Goal: Transaction & Acquisition: Purchase product/service

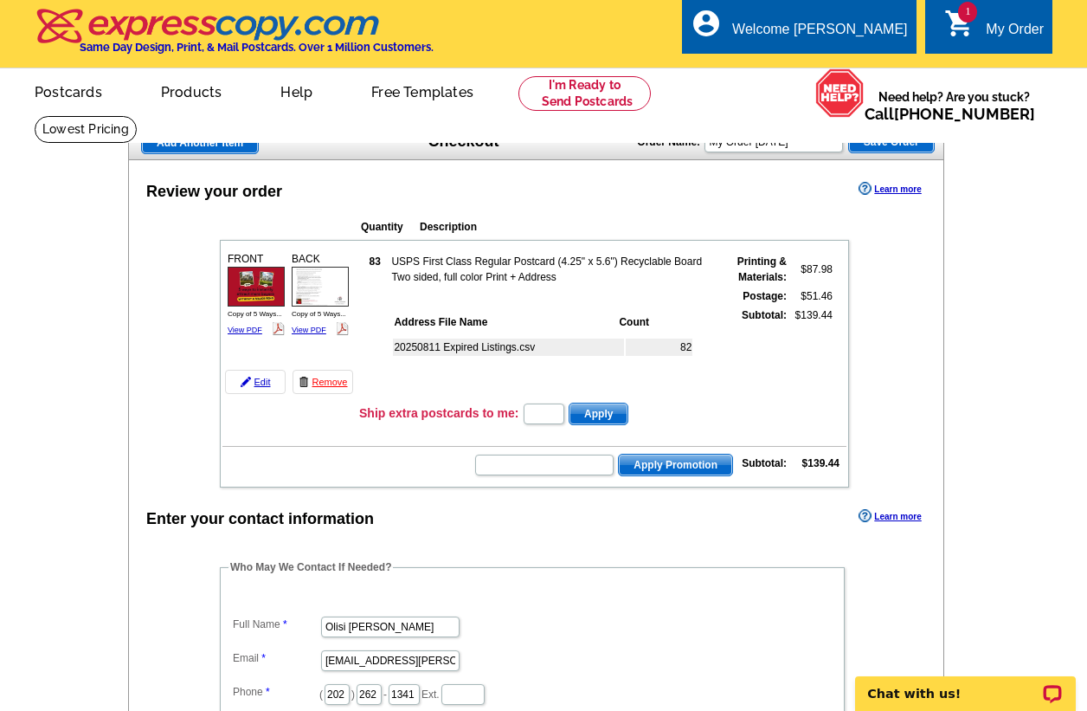
scroll to position [23, 0]
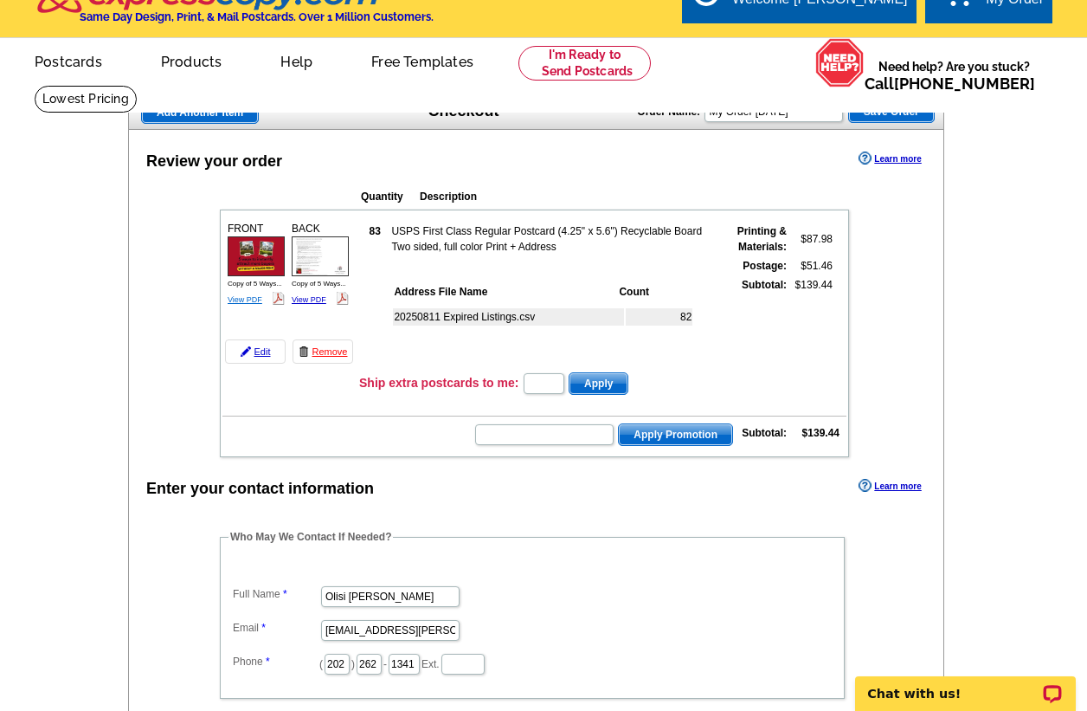
click at [247, 304] on link "View PDF" at bounding box center [245, 299] width 35 height 9
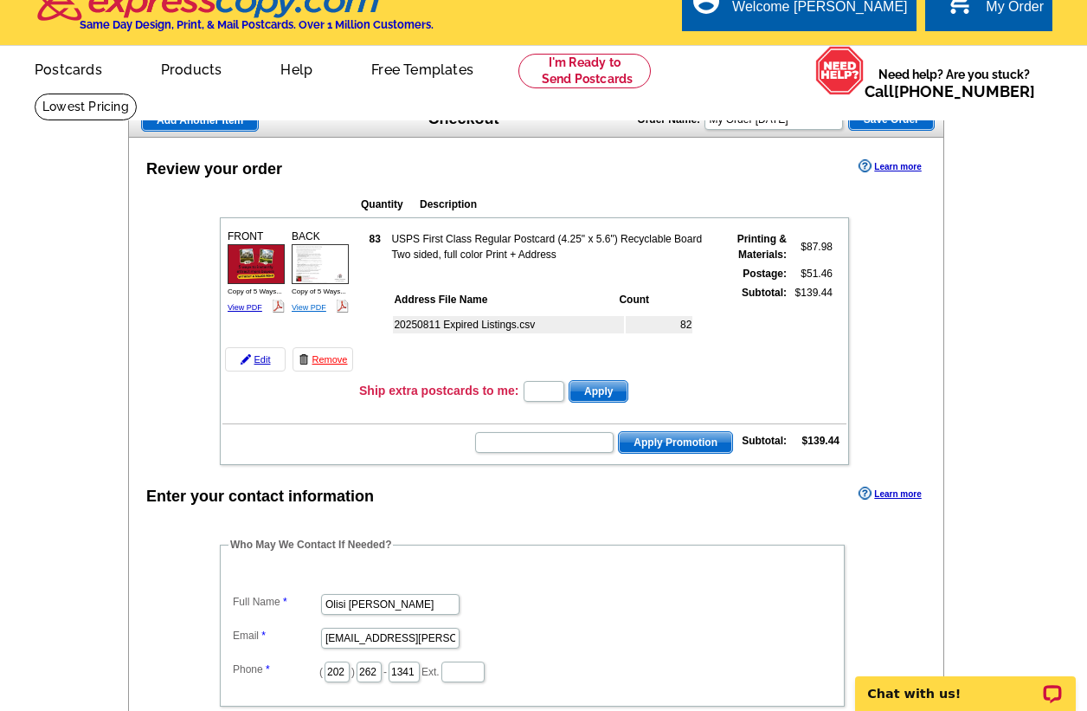
click at [315, 305] on link "View PDF" at bounding box center [309, 307] width 35 height 9
click at [259, 358] on link "Edit" at bounding box center [255, 359] width 61 height 24
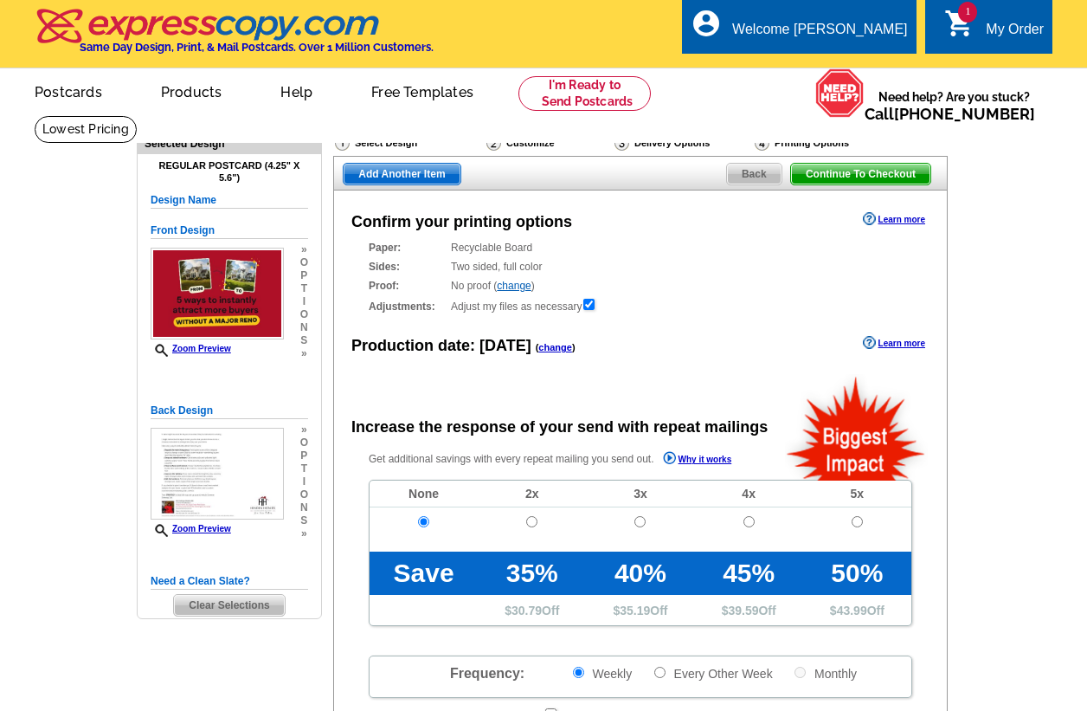
radio input "false"
click at [236, 603] on span "Clear Selections" at bounding box center [229, 605] width 110 height 21
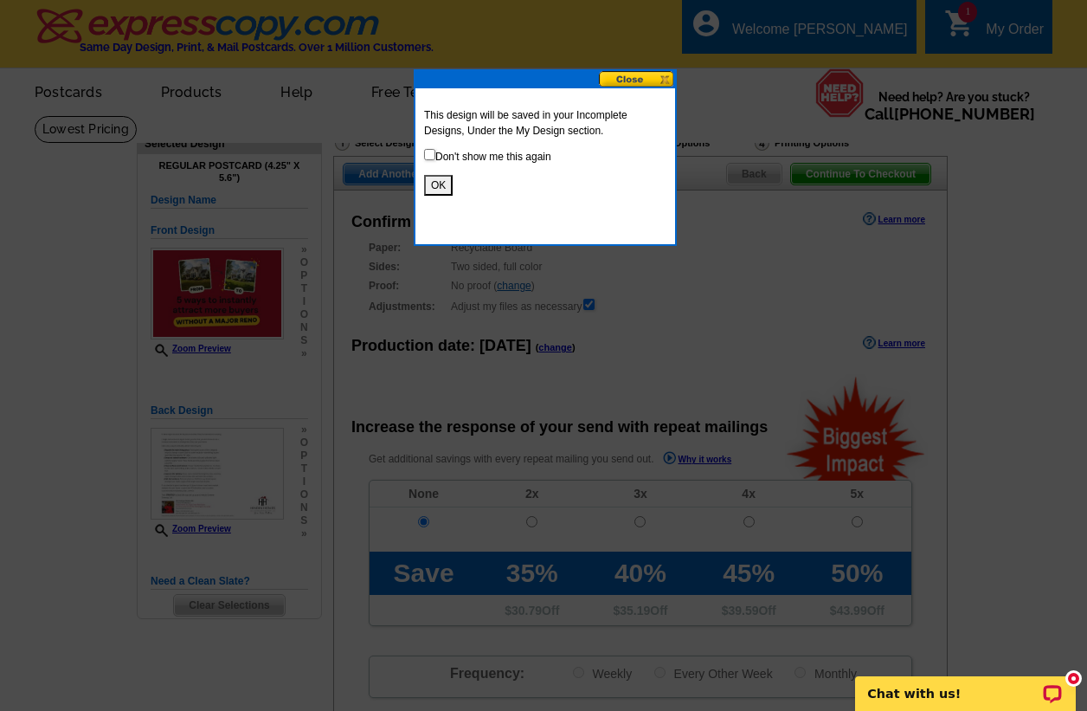
click at [437, 188] on button "OK" at bounding box center [438, 185] width 29 height 21
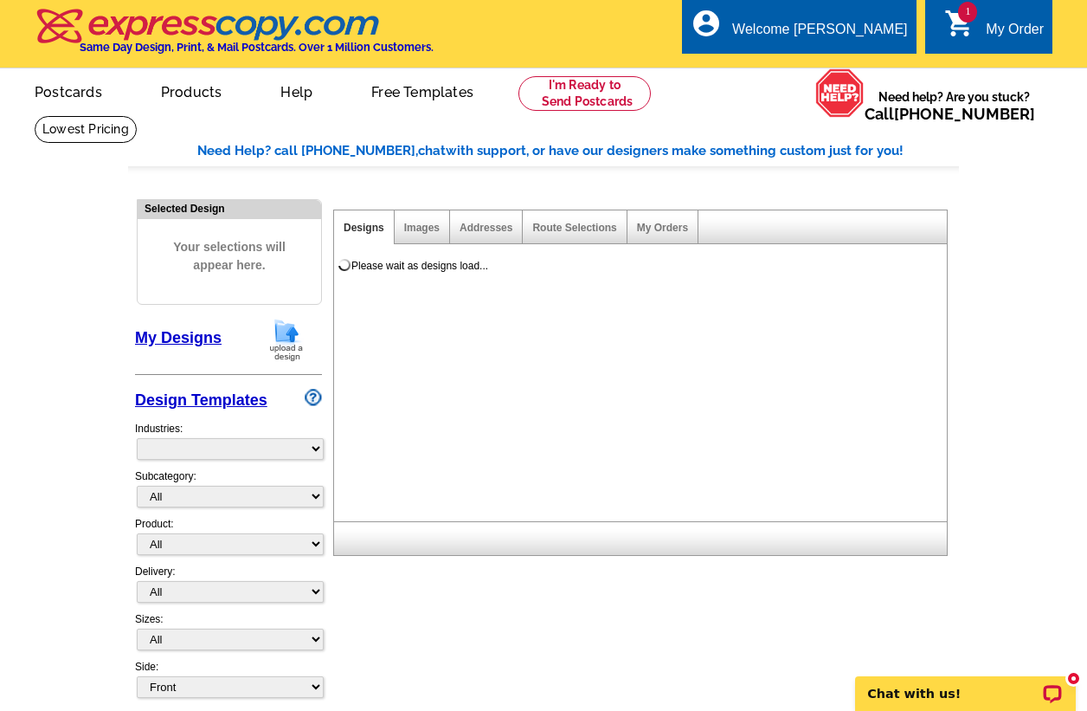
select select "785"
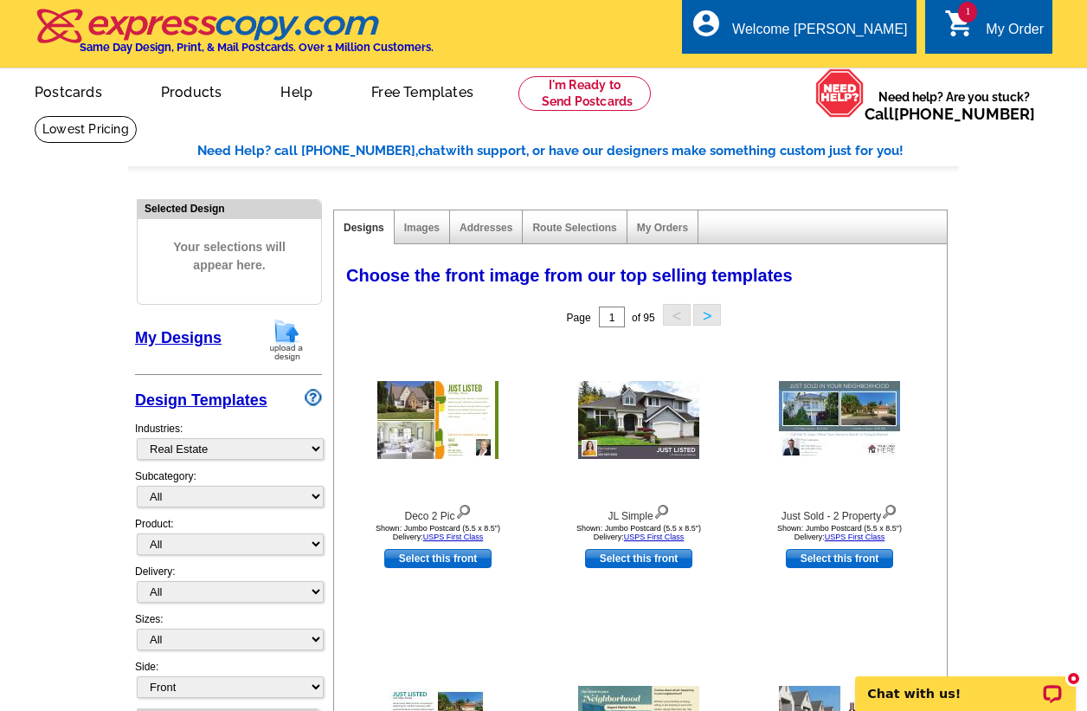
click at [283, 336] on img at bounding box center [286, 340] width 45 height 44
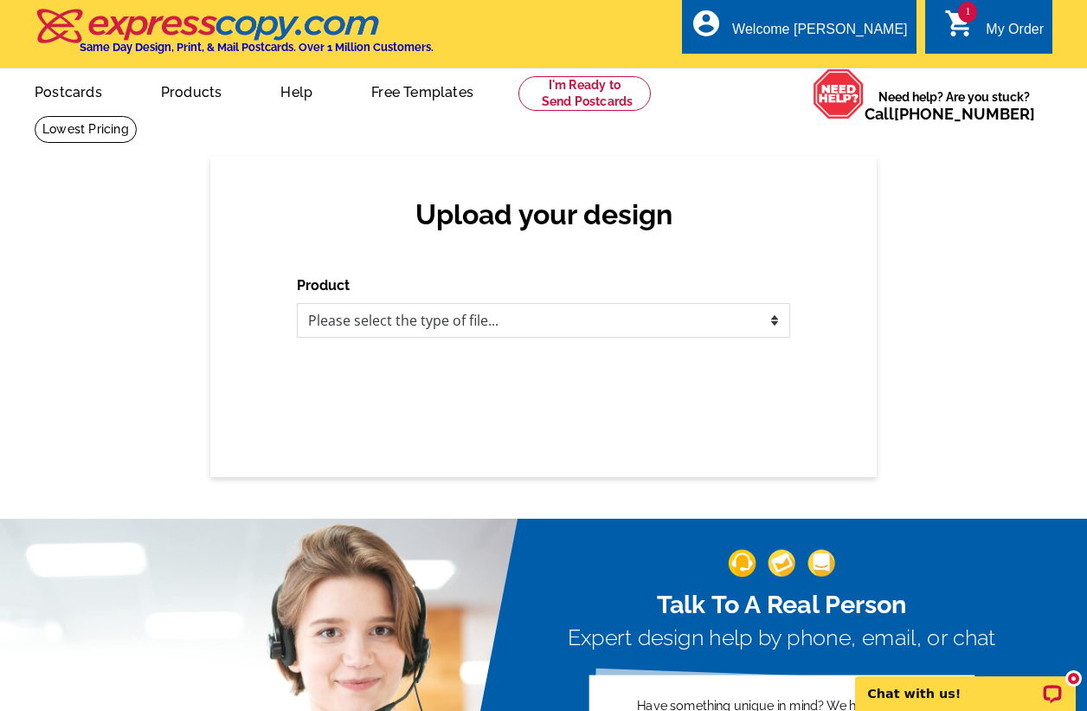
click at [958, 18] on icon "shopping_cart" at bounding box center [960, 23] width 31 height 31
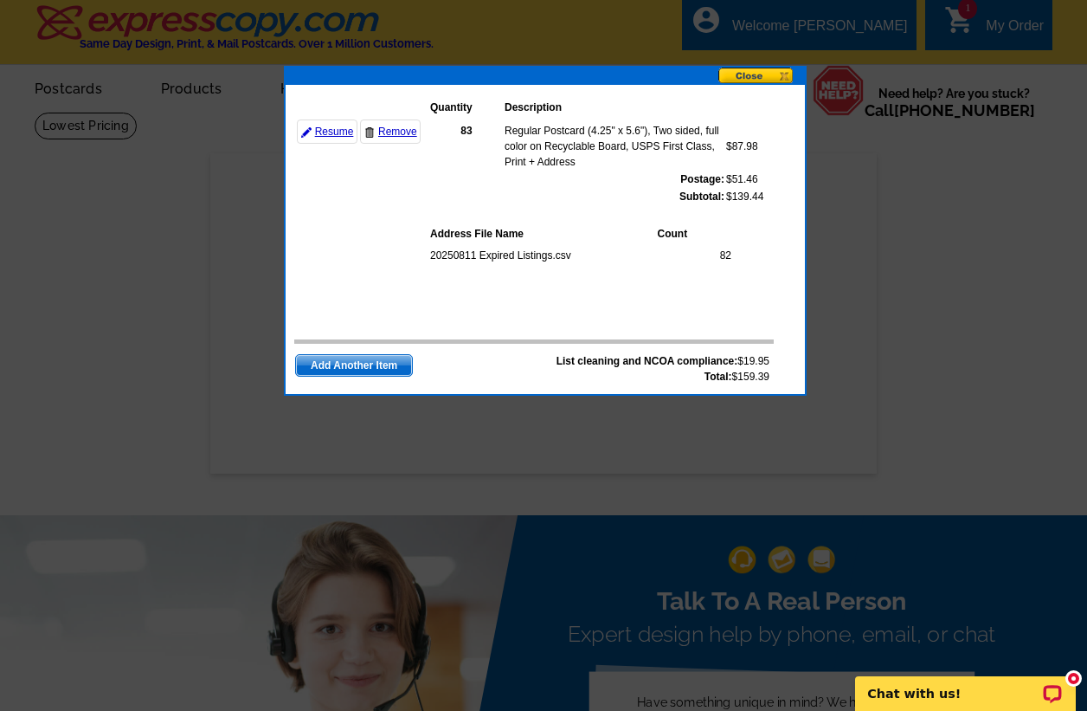
scroll to position [3, 0]
click at [329, 134] on link "Resume" at bounding box center [327, 131] width 61 height 24
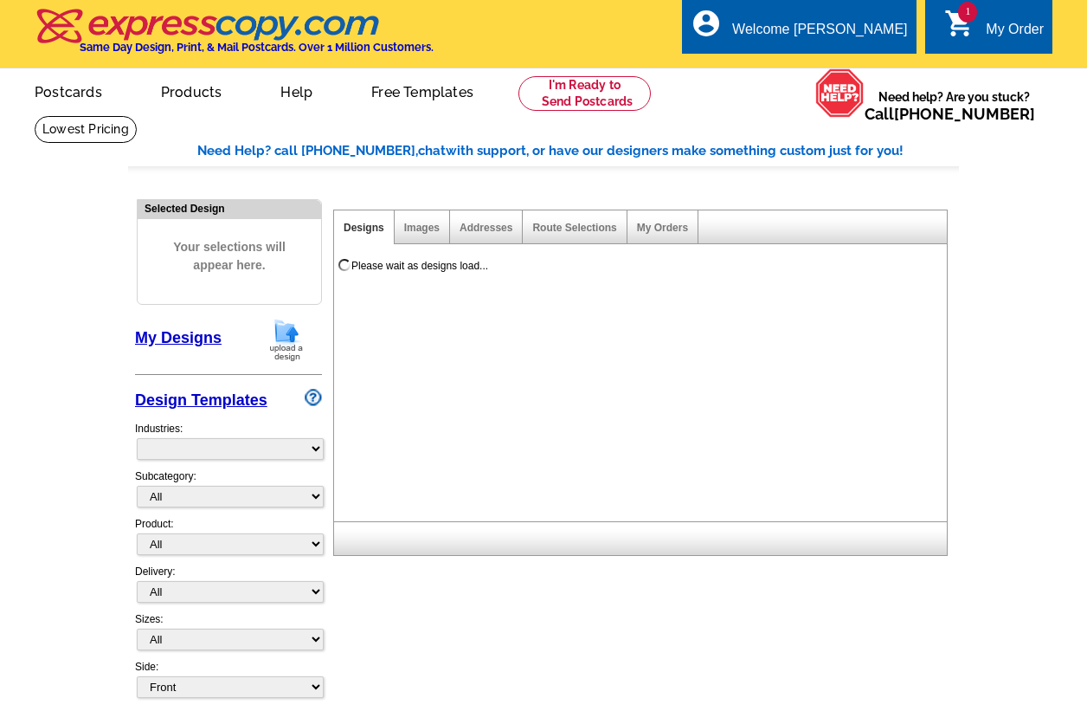
select select "785"
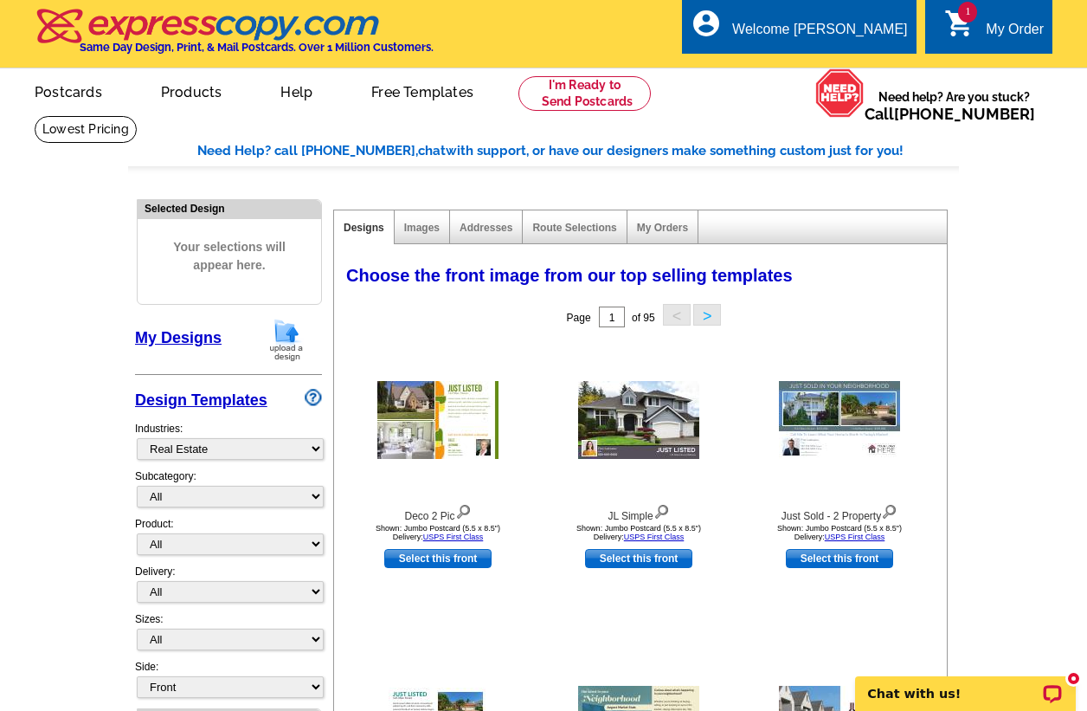
scroll to position [0, 1]
click at [283, 328] on img at bounding box center [286, 340] width 45 height 44
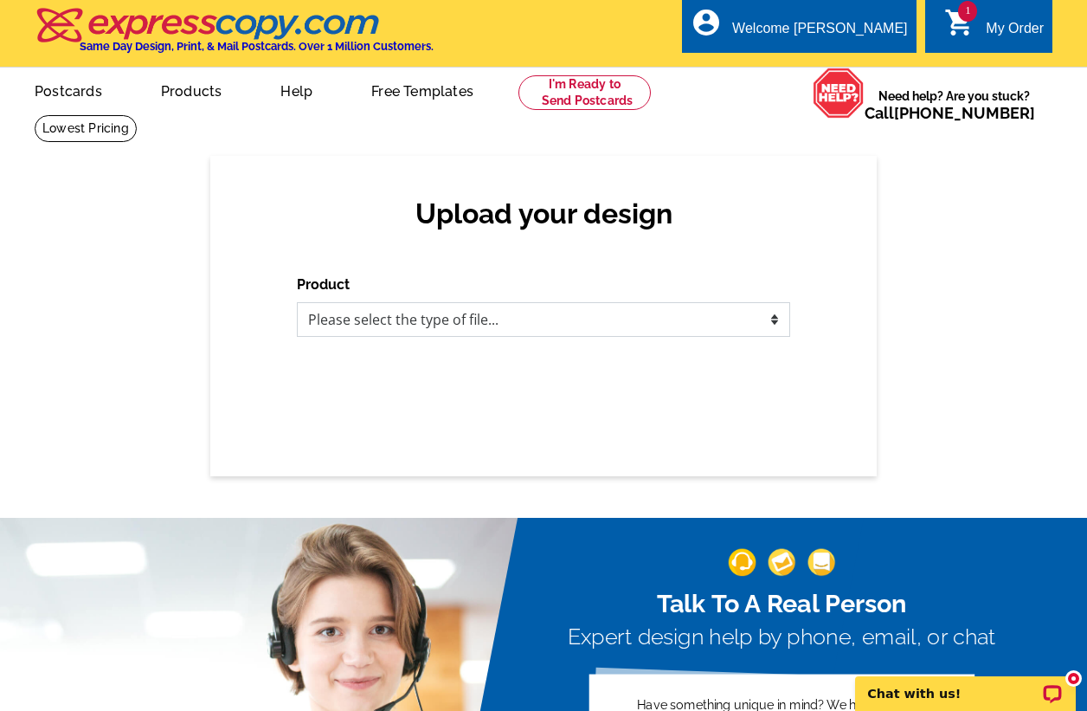
select select "1"
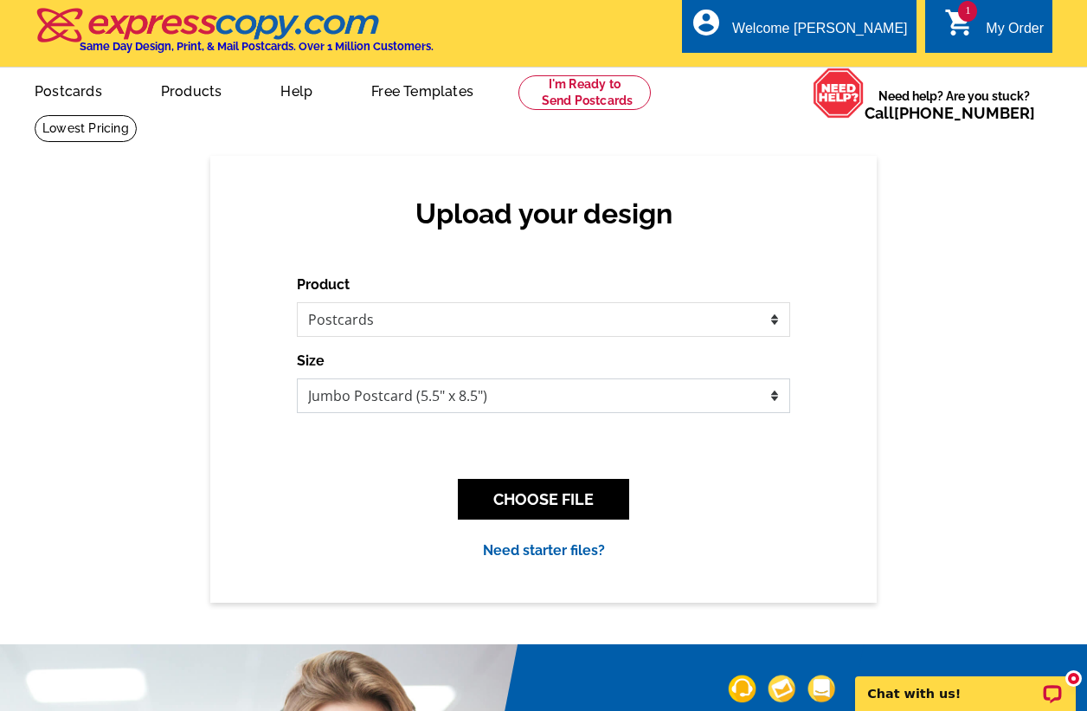
select select "1"
click at [587, 493] on button "CHOOSE FILE" at bounding box center [543, 499] width 171 height 41
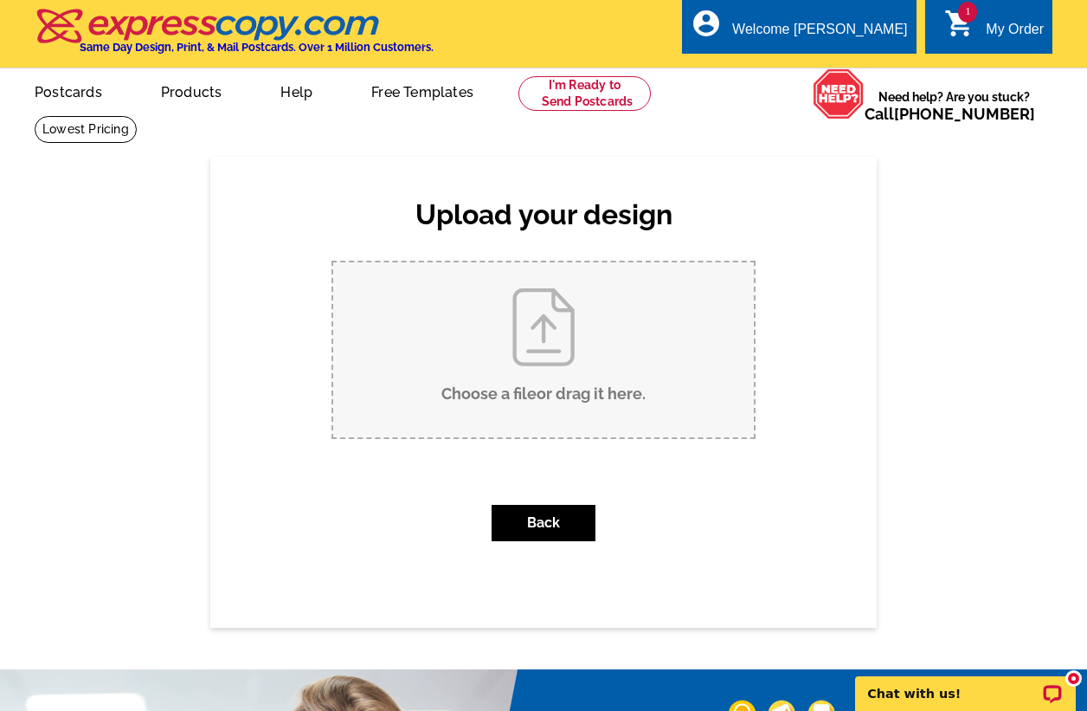
click at [532, 350] on input "Choose a file or drag it here ." at bounding box center [543, 349] width 421 height 175
type input "C:\fakepath\Copy of 5 Ways to Instantly Attract More Buyers-2.pdf"
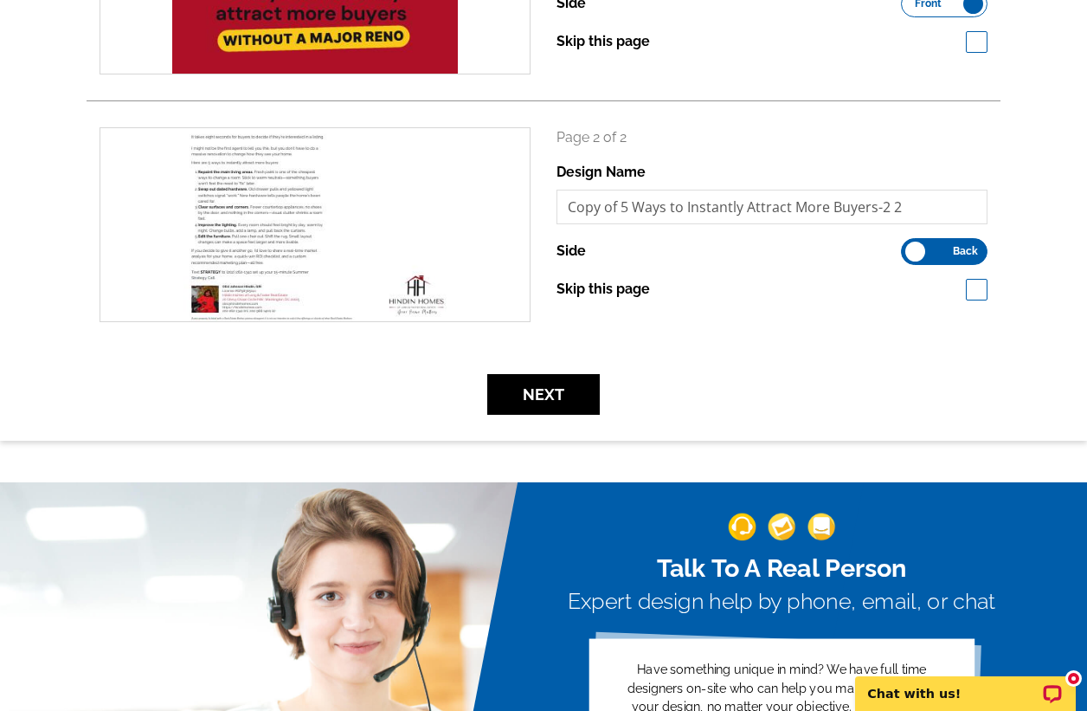
scroll to position [408, 0]
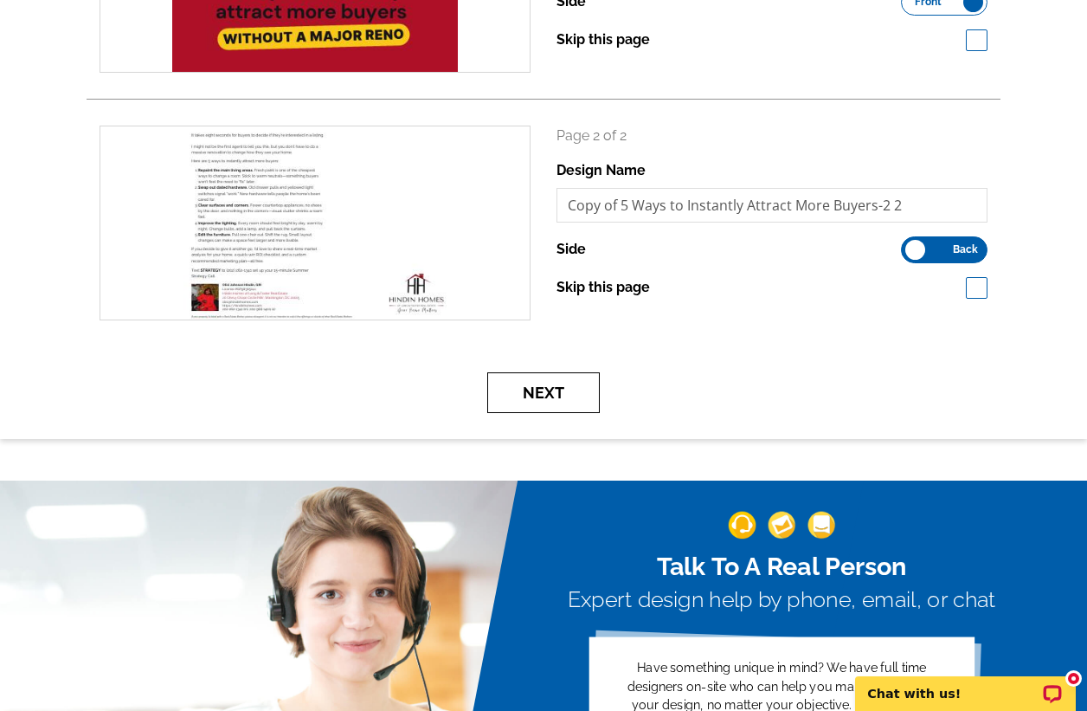
click at [557, 393] on button "Next" at bounding box center [543, 392] width 113 height 41
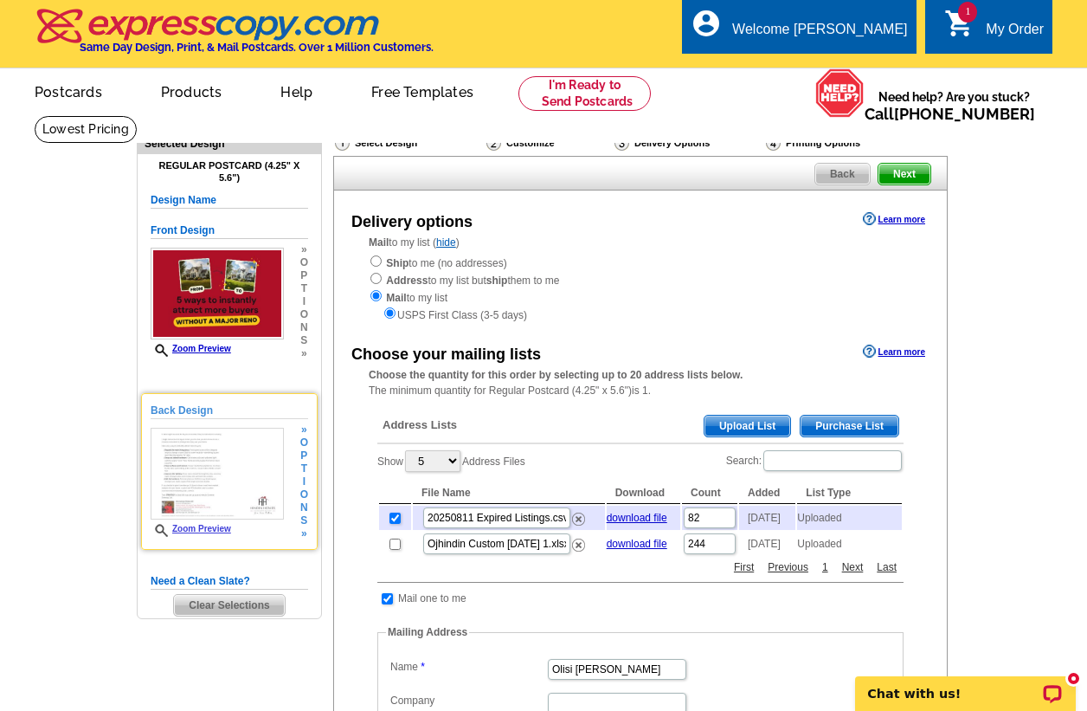
click at [193, 529] on link "Zoom Preview" at bounding box center [191, 529] width 81 height 10
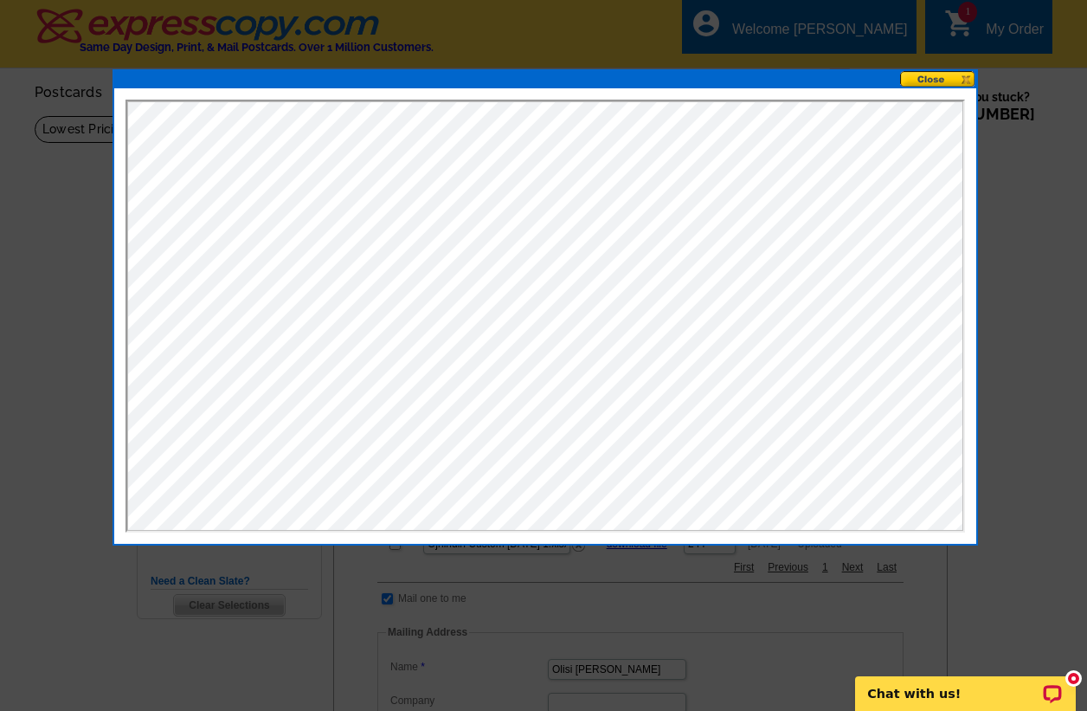
click at [928, 75] on button at bounding box center [938, 79] width 76 height 16
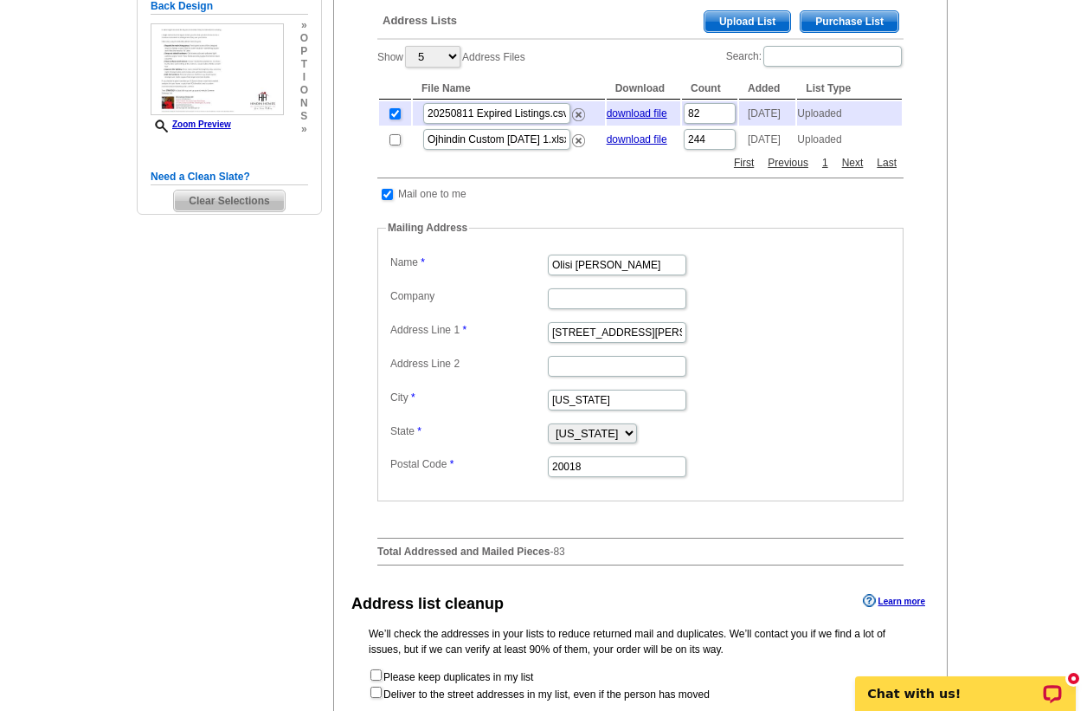
scroll to position [734, 0]
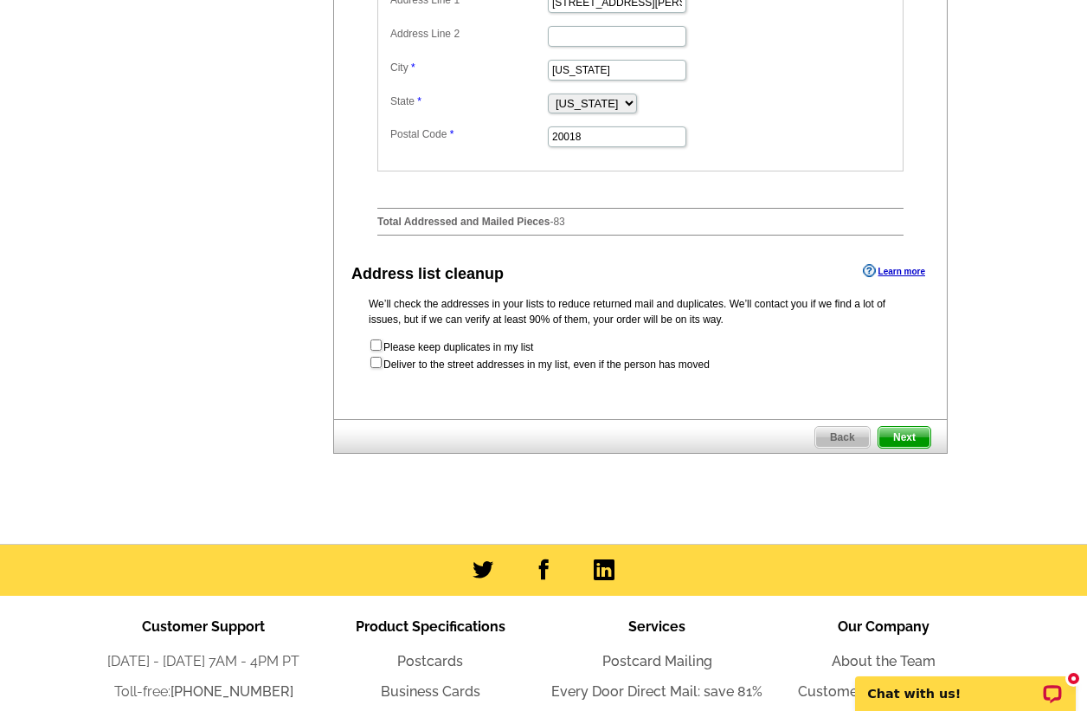
click at [913, 442] on span "Next" at bounding box center [905, 437] width 52 height 21
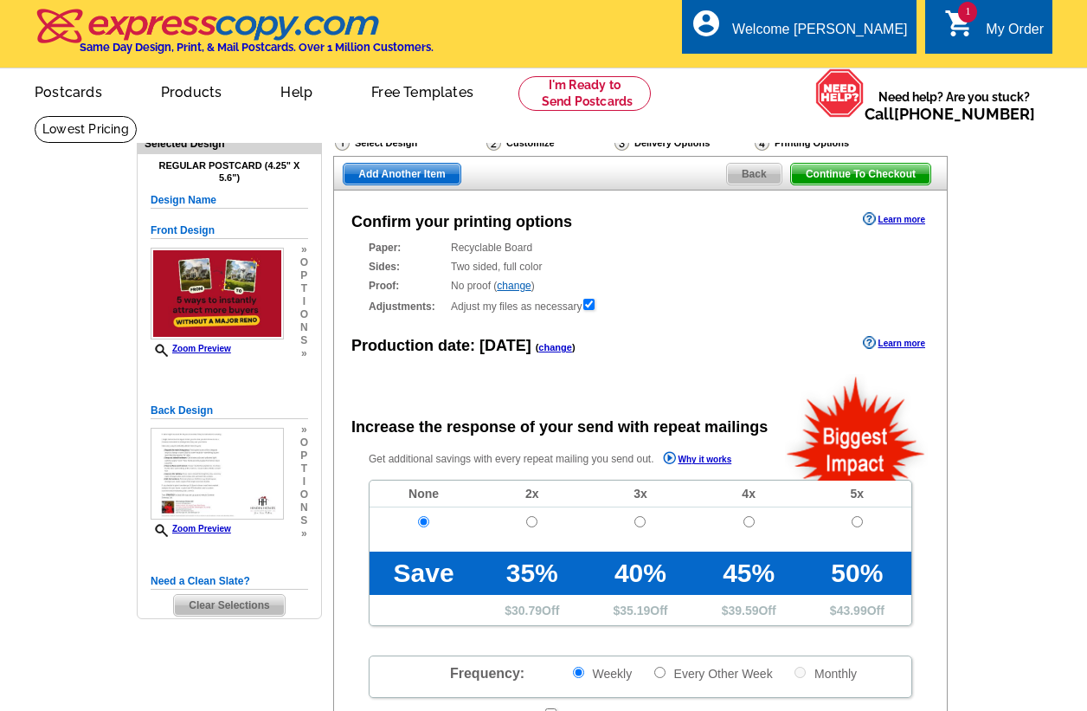
radio input "false"
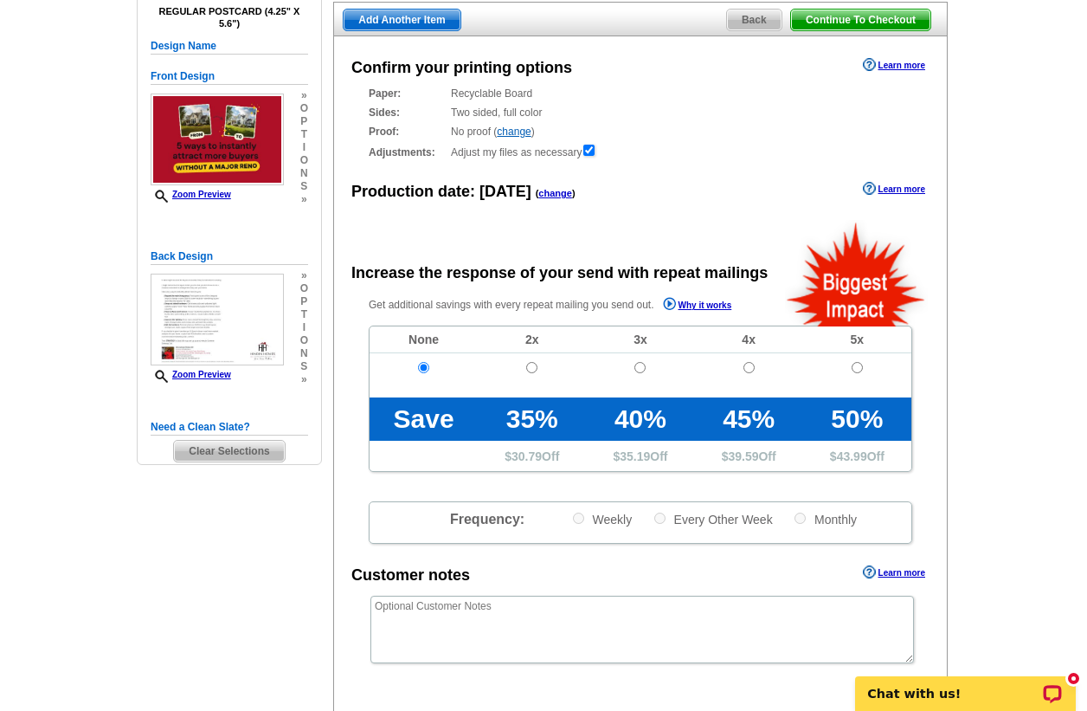
scroll to position [316, 0]
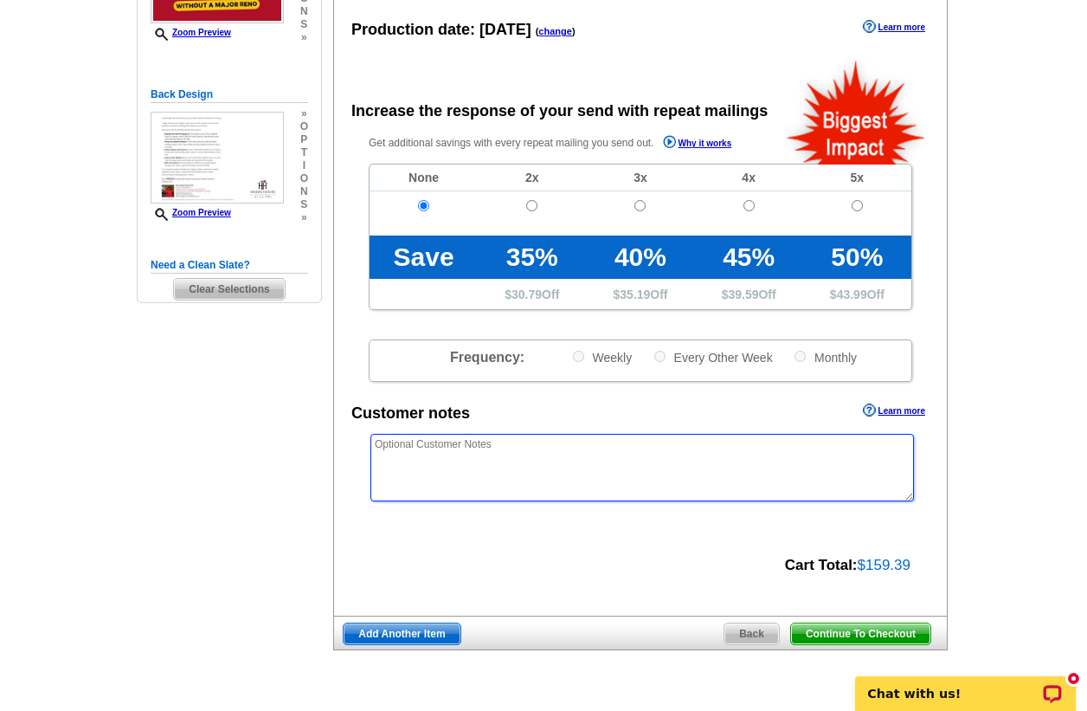
click at [487, 461] on textarea at bounding box center [643, 468] width 544 height 68
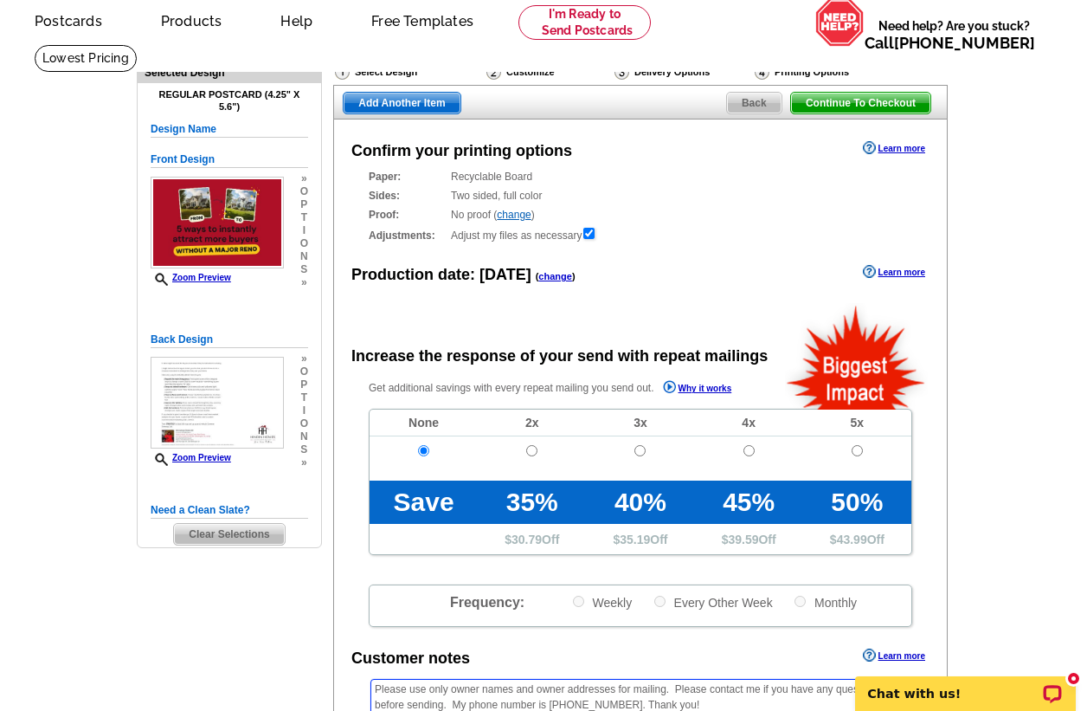
scroll to position [70, 0]
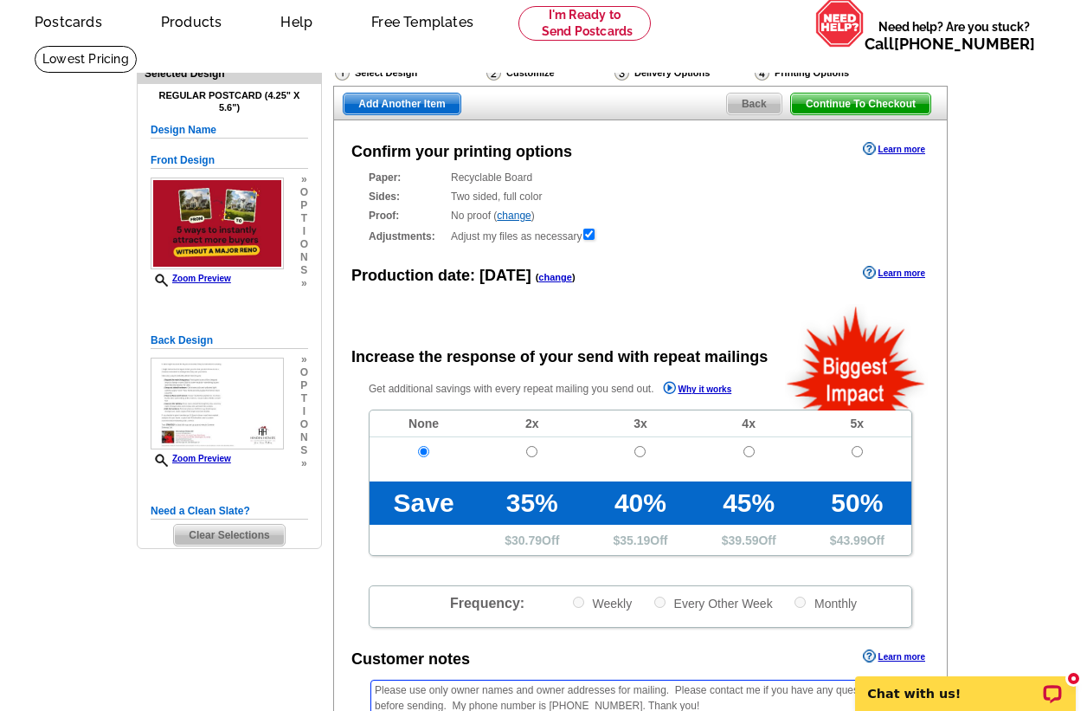
type textarea "Please use only owner names and owner addresses for mailing. Please contact me …"
click at [516, 218] on link "change" at bounding box center [514, 216] width 34 height 12
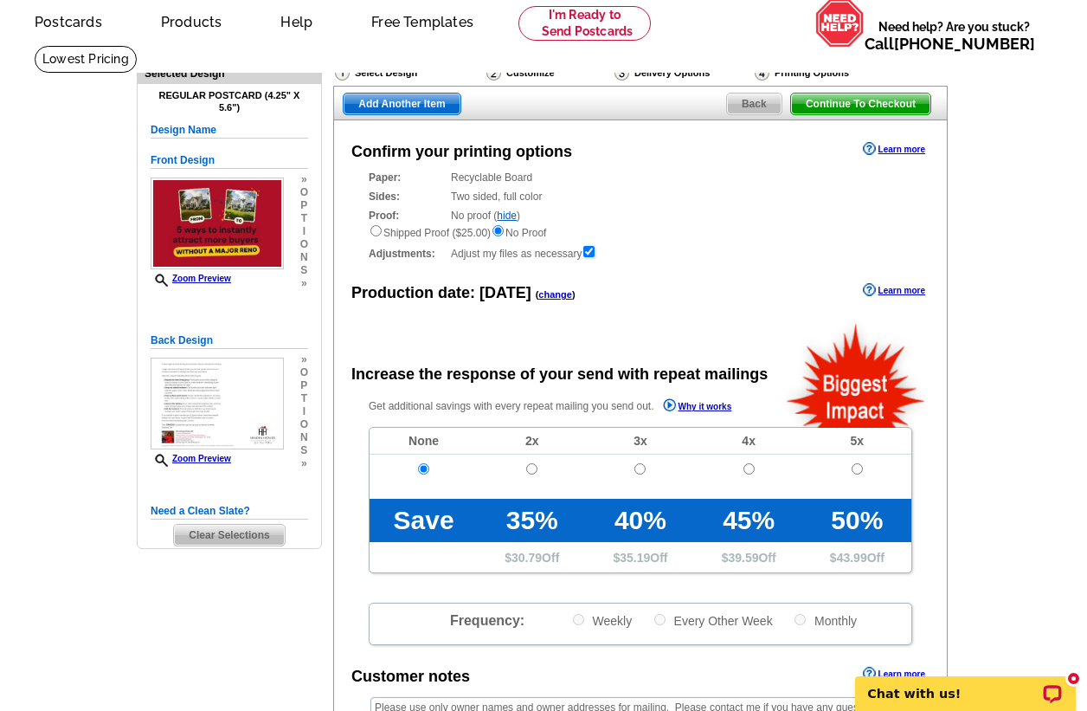
scroll to position [0, 0]
click at [509, 214] on link "hide" at bounding box center [507, 216] width 20 height 12
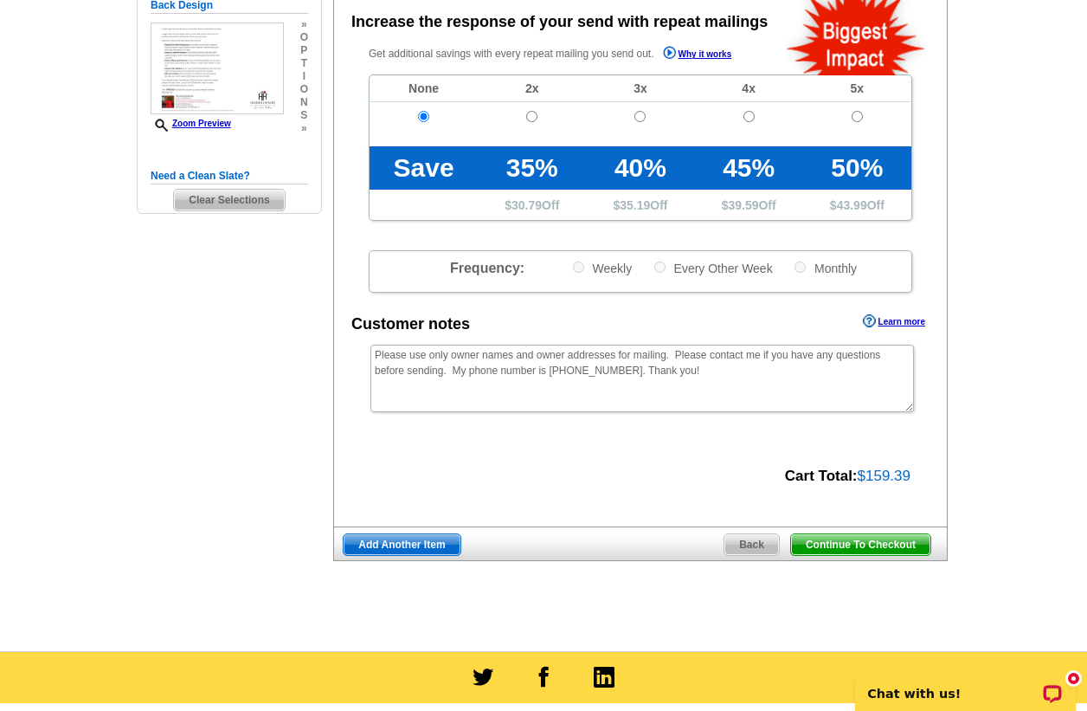
scroll to position [453, 0]
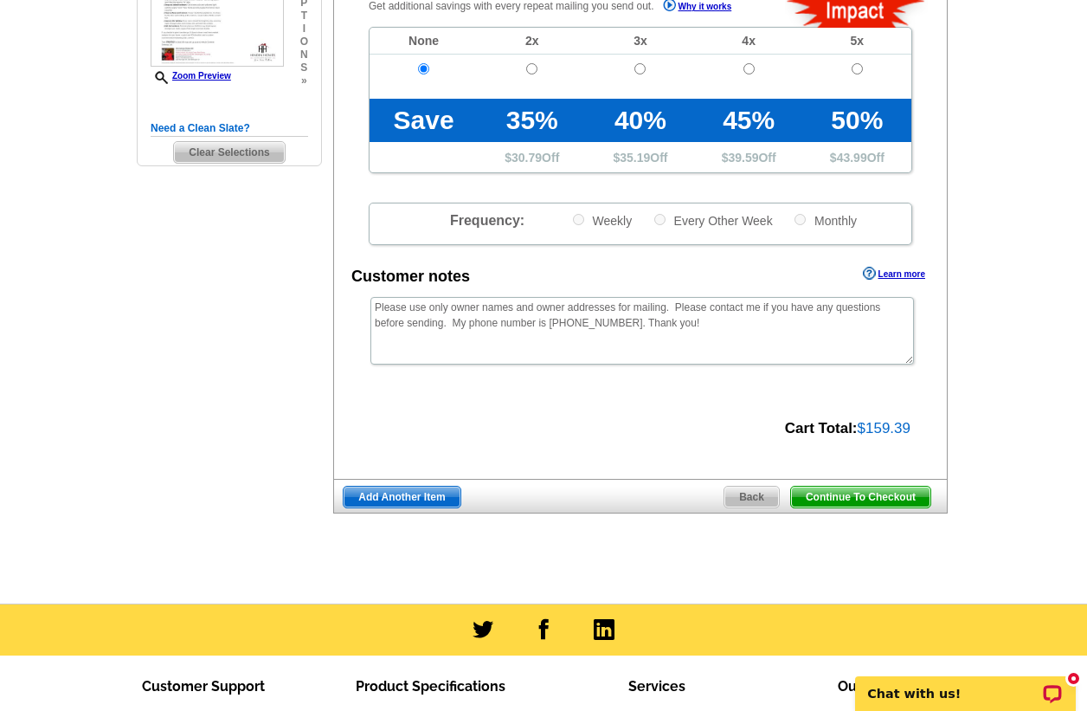
click at [881, 498] on span "Continue To Checkout" at bounding box center [860, 497] width 139 height 21
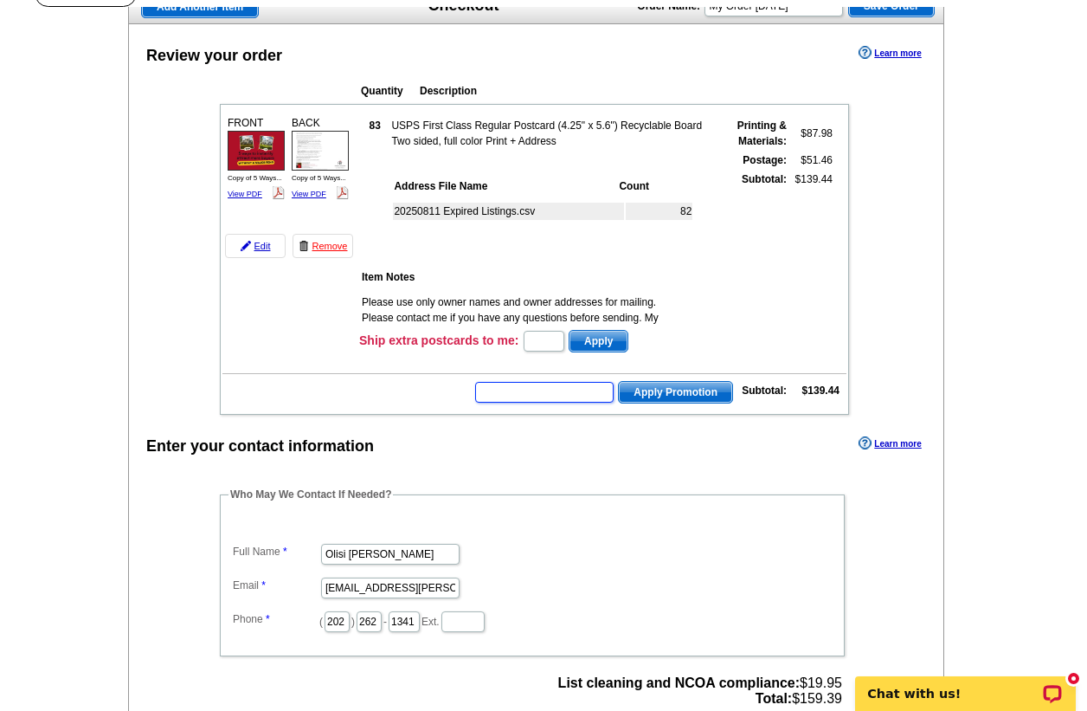
click at [559, 397] on input "text" at bounding box center [544, 392] width 139 height 21
type input "HURRY40"
click at [686, 391] on span "Apply Promotion" at bounding box center [675, 392] width 113 height 21
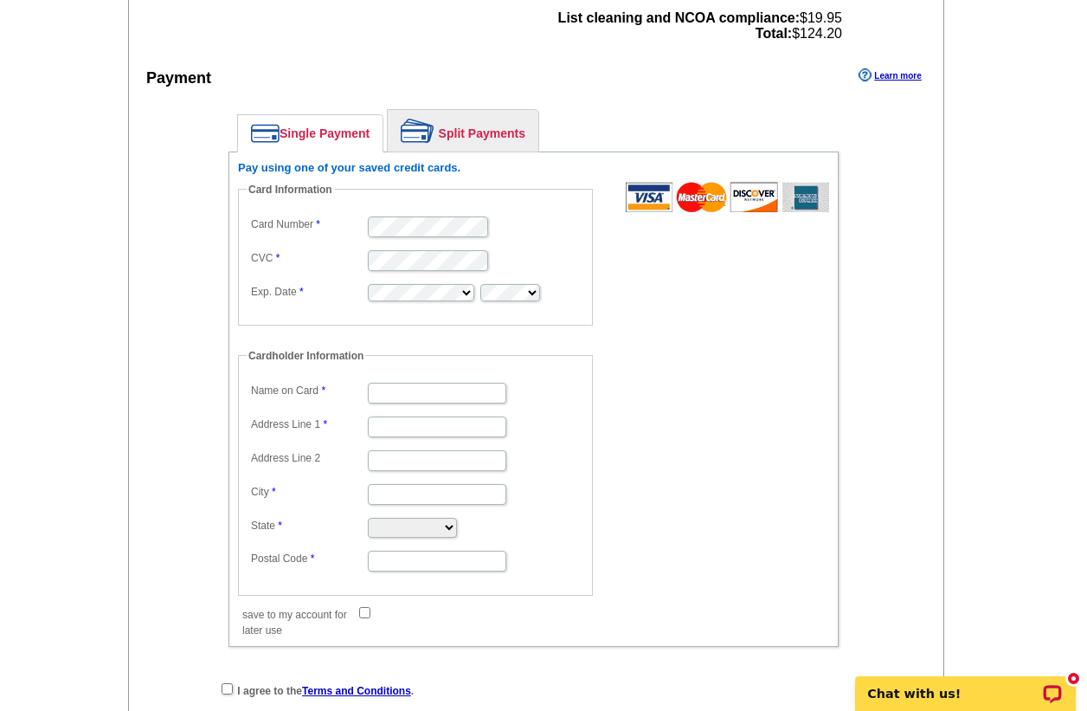
scroll to position [855, 0]
type input "Olisi [PERSON_NAME]"
click at [478, 426] on input "Address Line 1" at bounding box center [437, 427] width 139 height 21
type input "[STREET_ADDRESS][PERSON_NAME]"
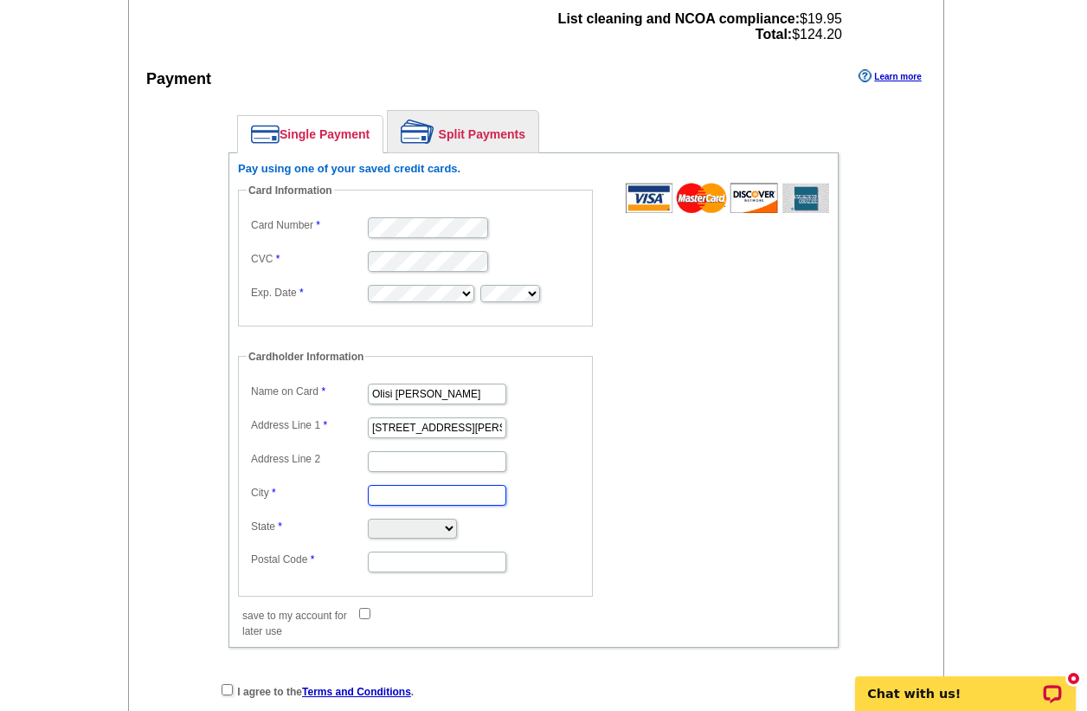
type input "Washington"
select select "DC"
type input "20018"
click at [364, 608] on input "save to my account for later use" at bounding box center [364, 613] width 11 height 11
checkbox input "true"
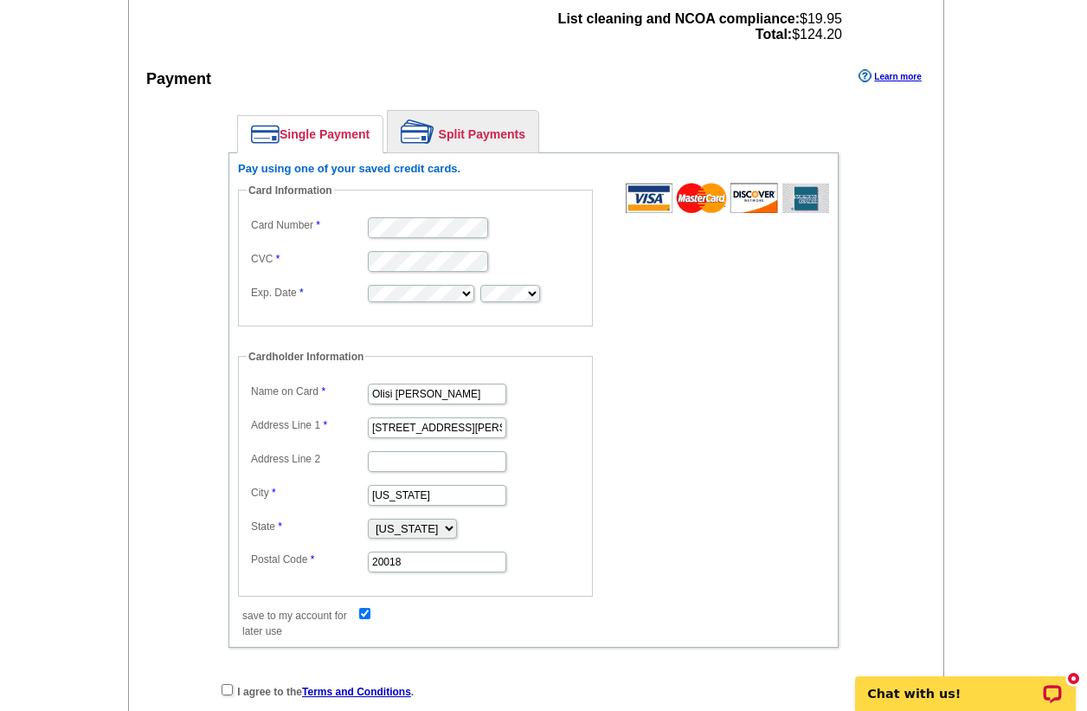
click at [700, 367] on form "Card Information Card Number CVC Exp. Date Cardholder Information Name on Card …" at bounding box center [533, 402] width 591 height 438
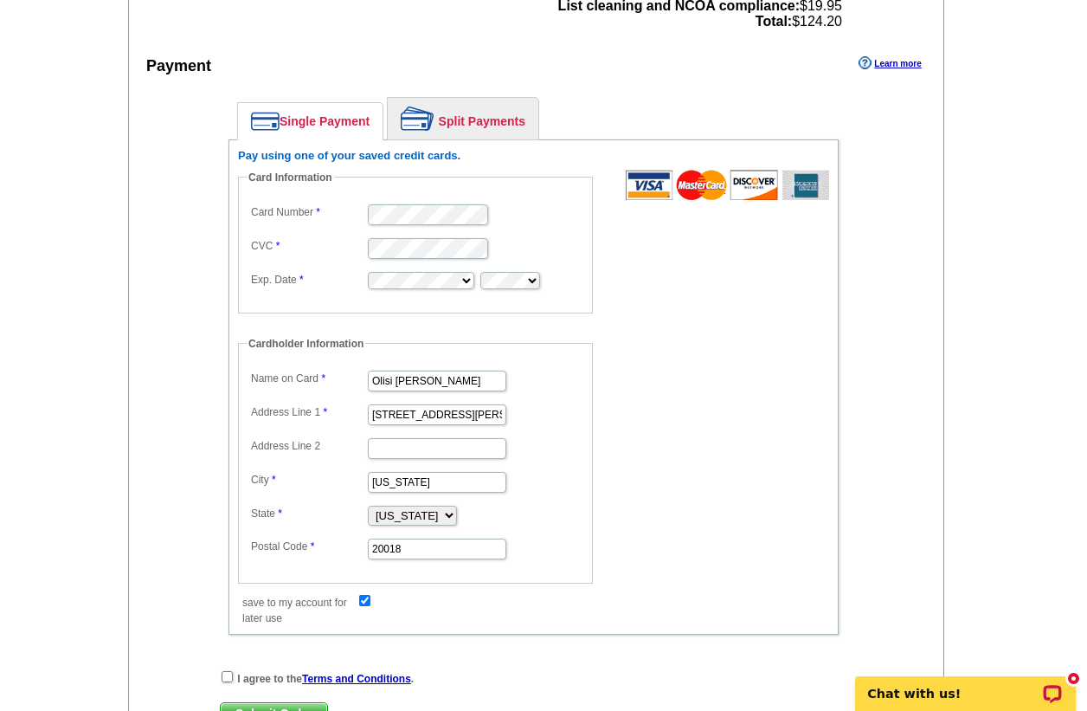
scroll to position [874, 1]
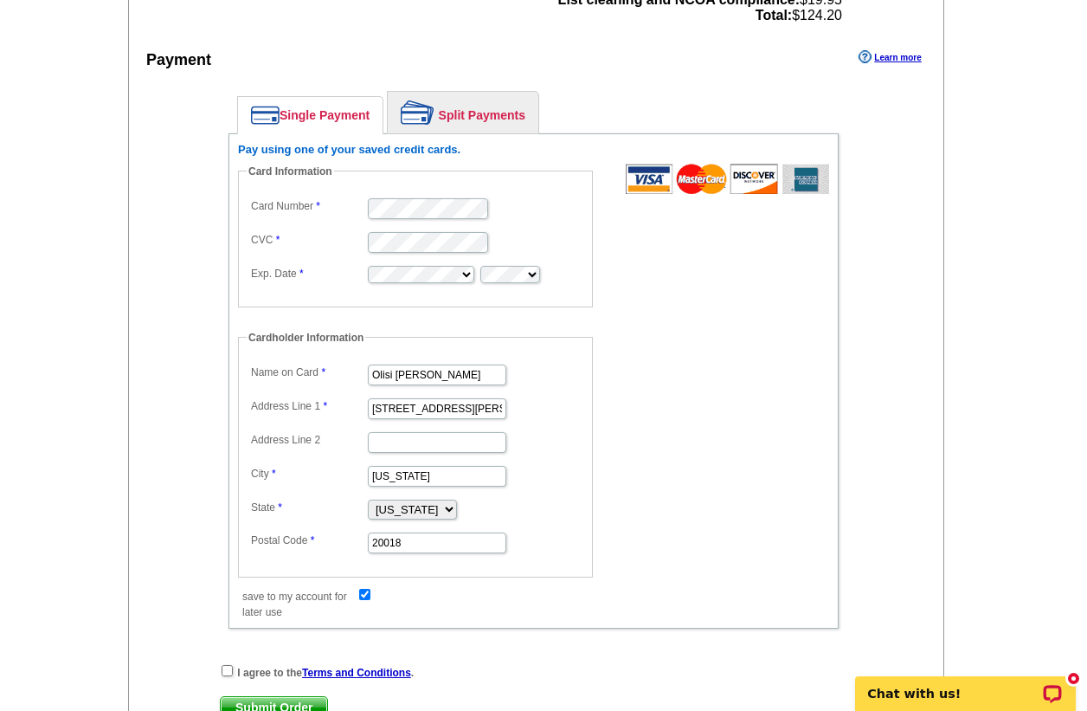
click at [605, 368] on dd "Cardholder Information Name on Card Olisi Hindin Address Line 1 3122 Newton Str…" at bounding box center [424, 454] width 372 height 248
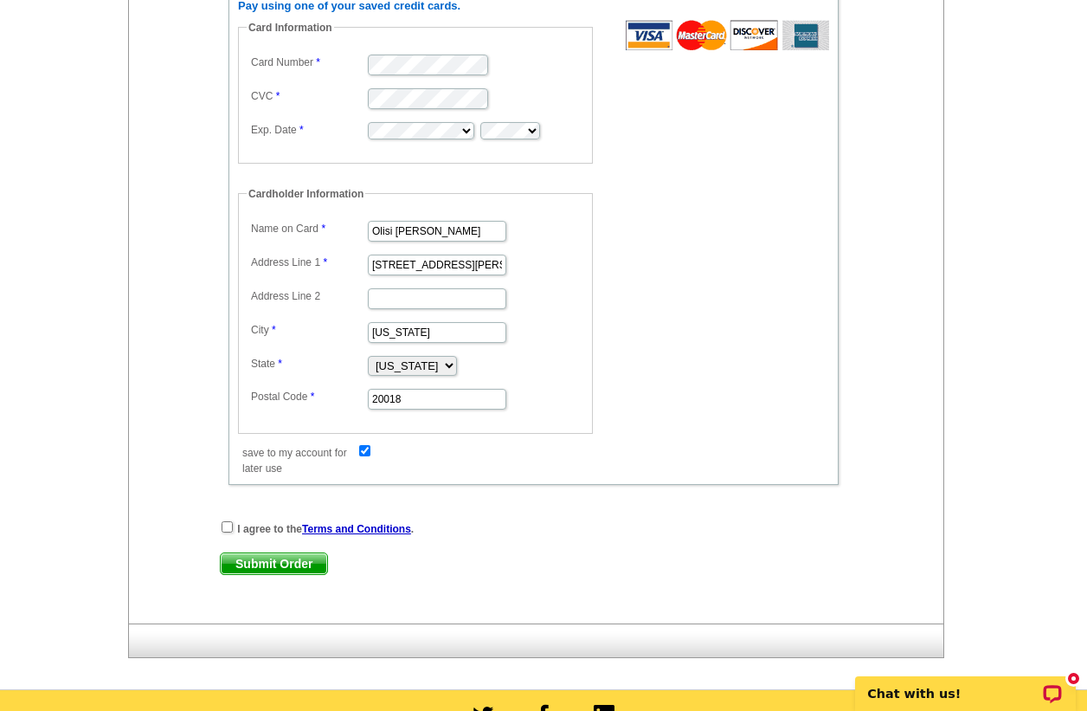
scroll to position [1028, 0]
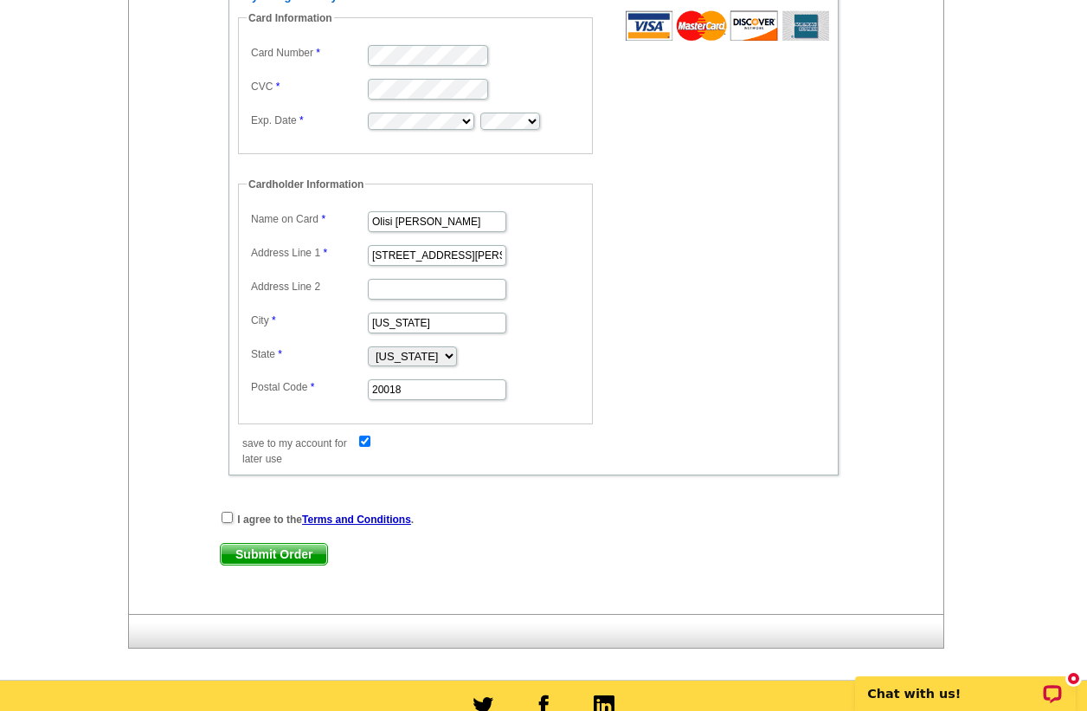
click at [228, 514] on input "checkbox" at bounding box center [227, 517] width 11 height 11
checkbox input "true"
click at [268, 549] on span "Submit Order" at bounding box center [274, 554] width 106 height 21
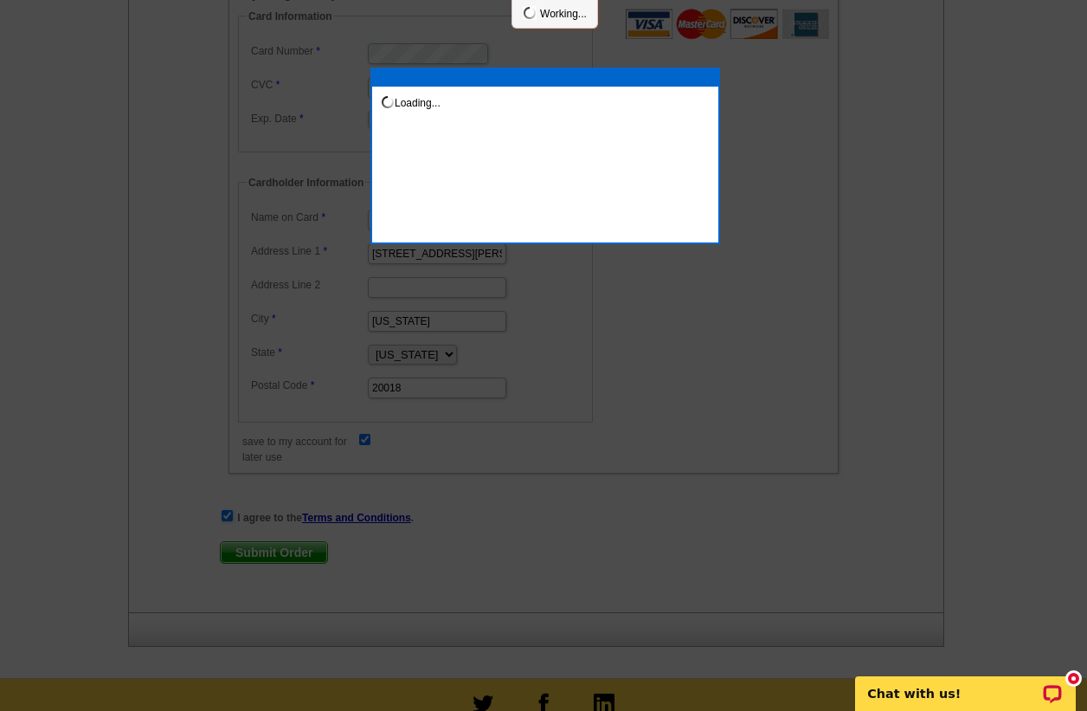
scroll to position [1029, 0]
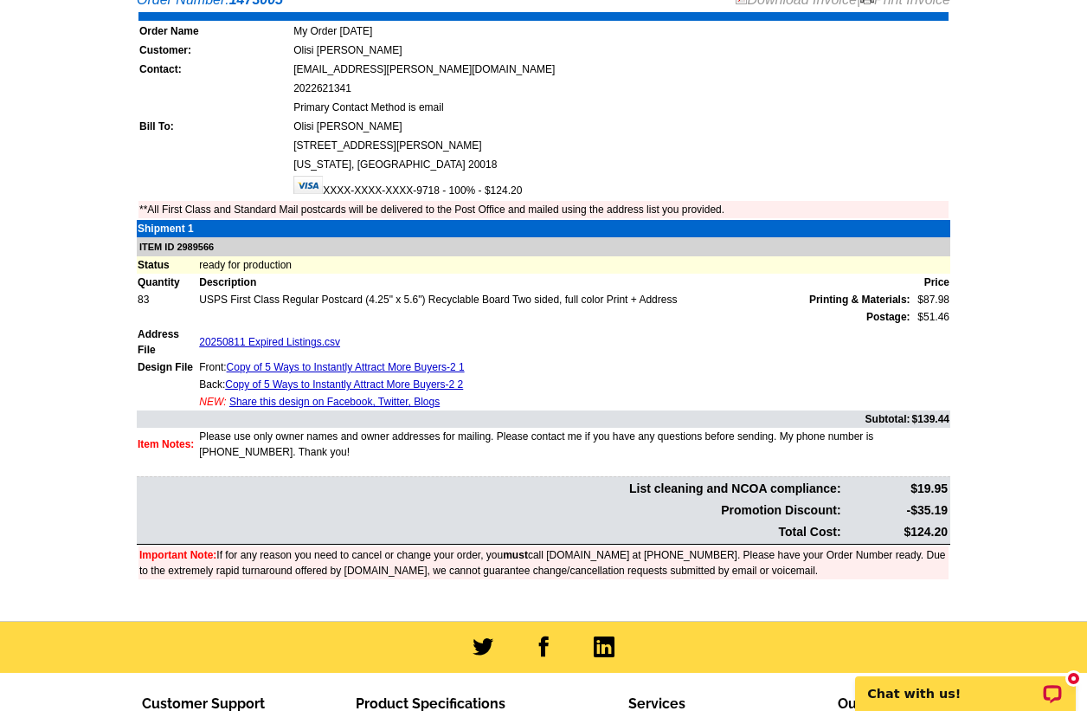
scroll to position [389, 0]
